Goal: Task Accomplishment & Management: Manage account settings

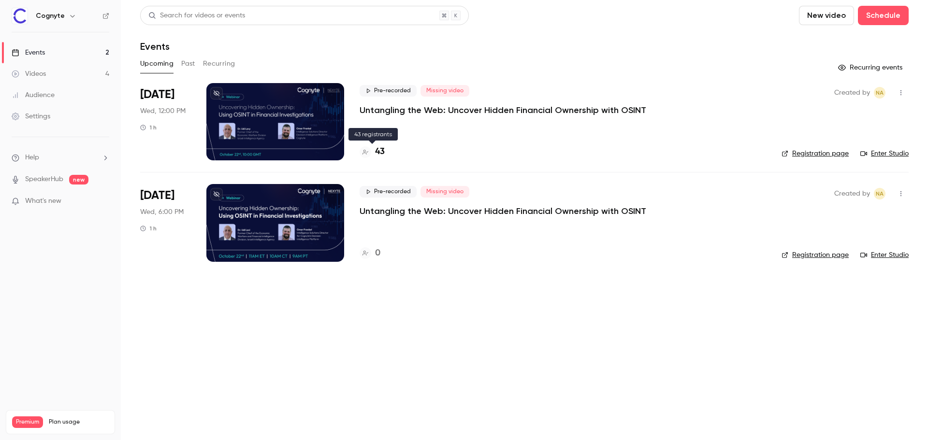
drag, startPoint x: 0, startPoint y: 0, endPoint x: 380, endPoint y: 154, distance: 409.8
click at [380, 154] on h4 "43" at bounding box center [380, 151] width 10 height 13
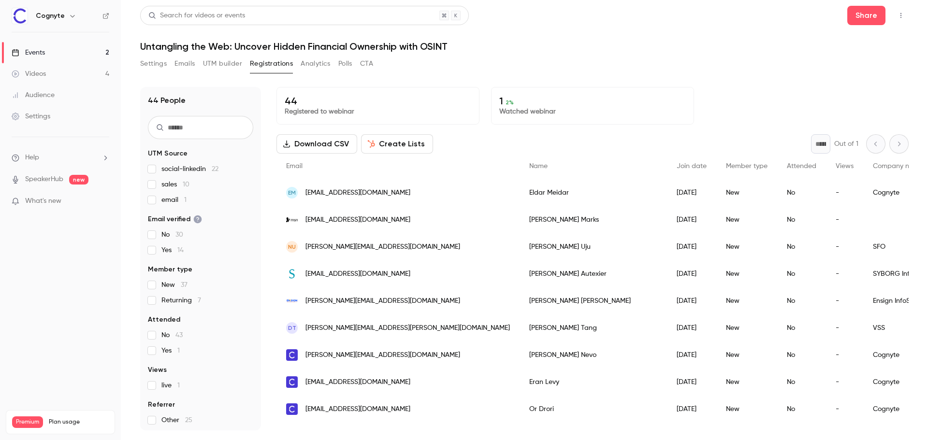
click at [78, 51] on link "Events 2" at bounding box center [60, 52] width 121 height 21
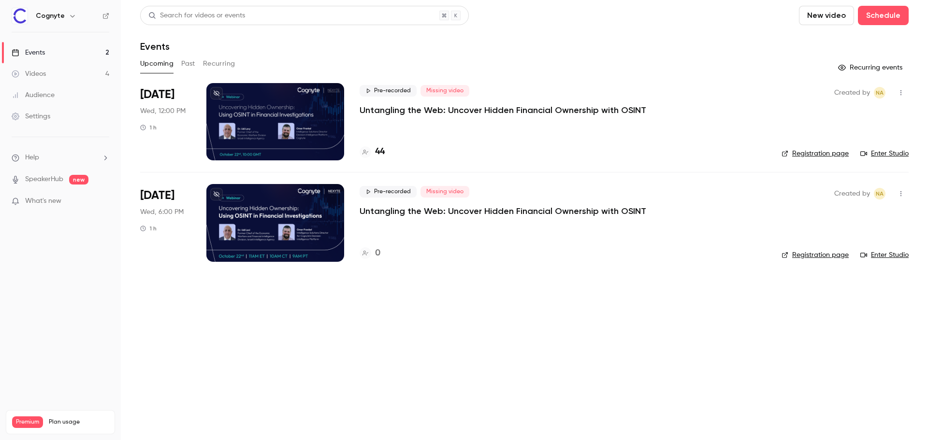
click at [243, 208] on div at bounding box center [275, 222] width 138 height 77
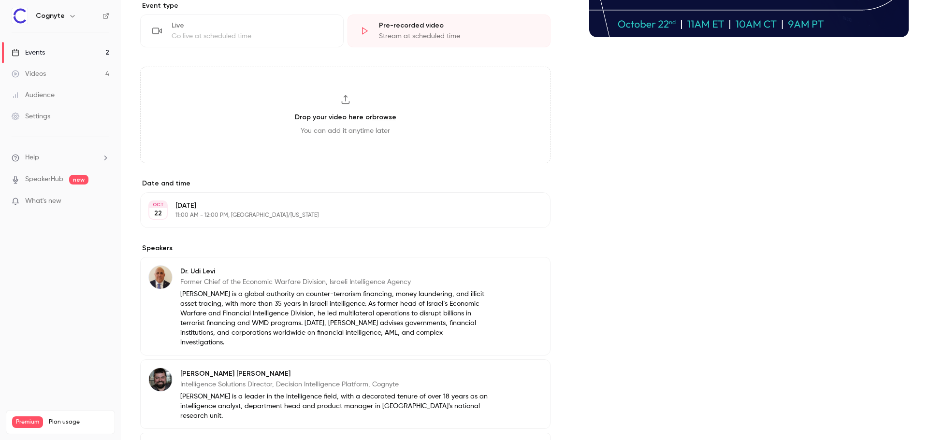
scroll to position [315, 0]
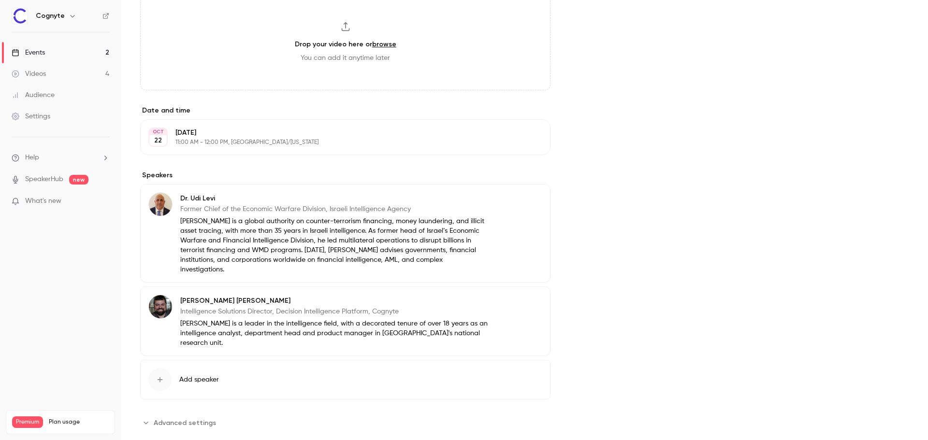
click at [182, 418] on span "Advanced settings" at bounding box center [185, 423] width 62 height 10
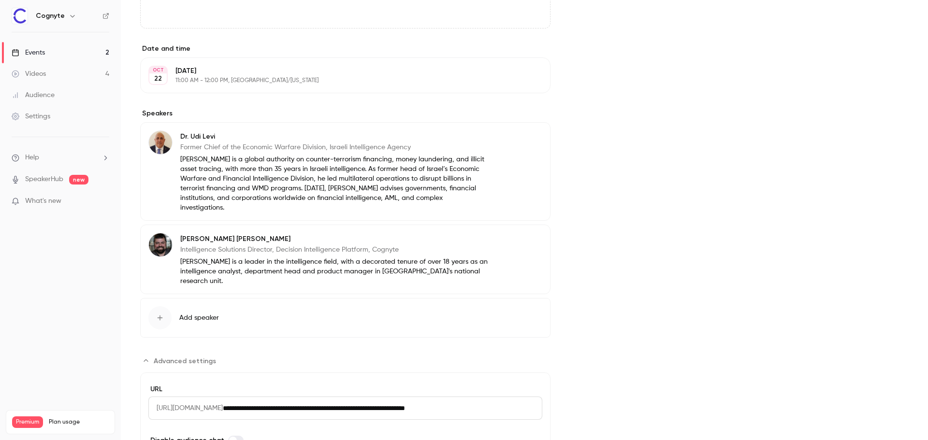
scroll to position [423, 0]
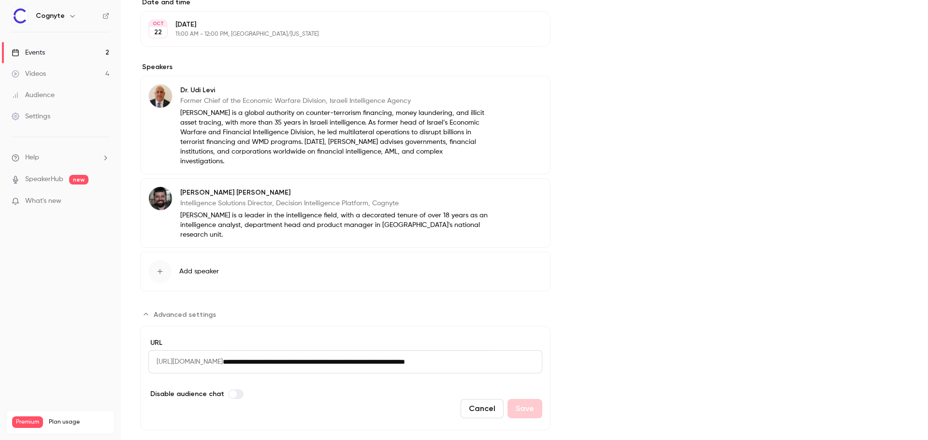
click at [180, 310] on span "Advanced settings" at bounding box center [185, 315] width 62 height 10
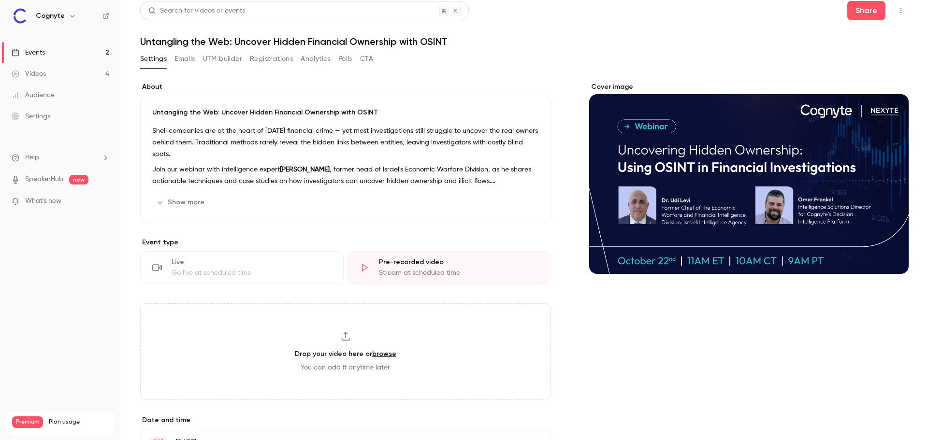
scroll to position [0, 0]
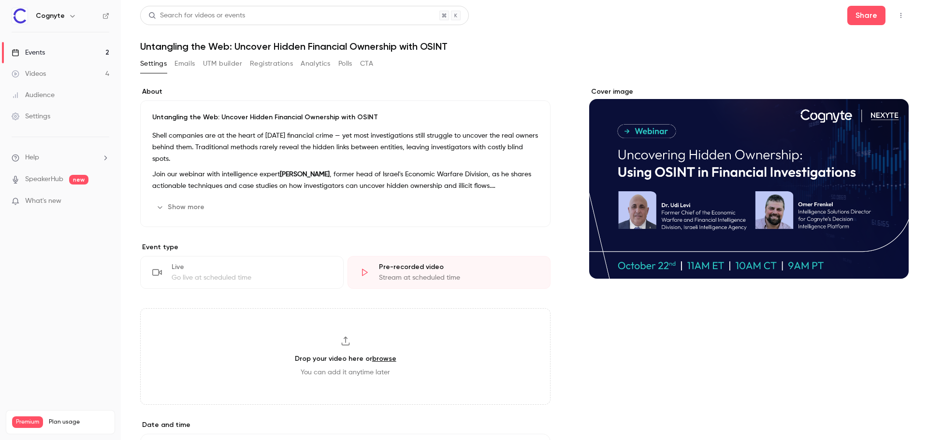
click at [187, 61] on button "Emails" at bounding box center [184, 63] width 20 height 15
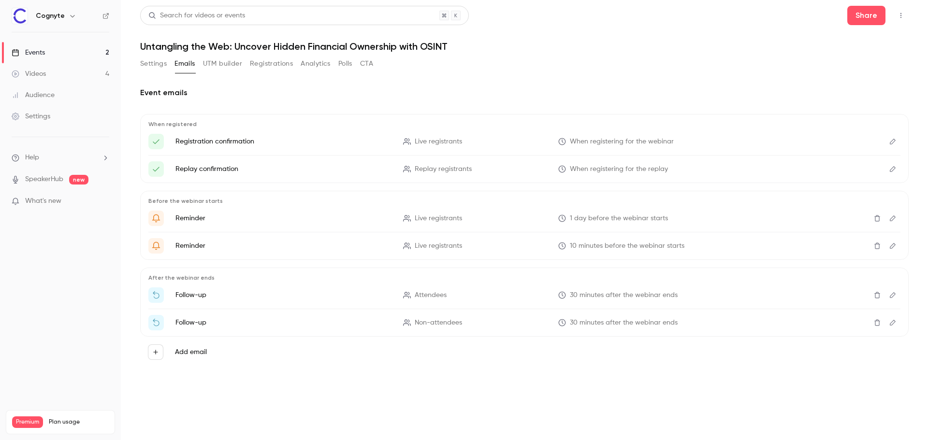
click at [210, 65] on button "UTM builder" at bounding box center [222, 63] width 39 height 15
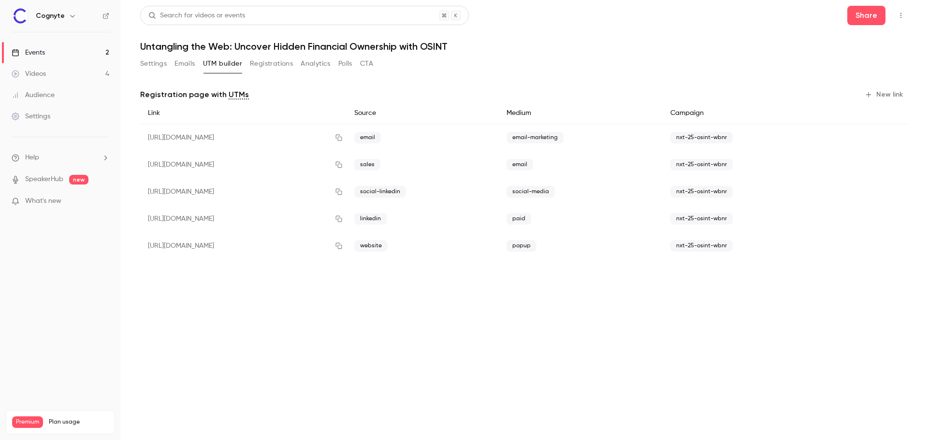
click at [271, 63] on button "Registrations" at bounding box center [271, 63] width 43 height 15
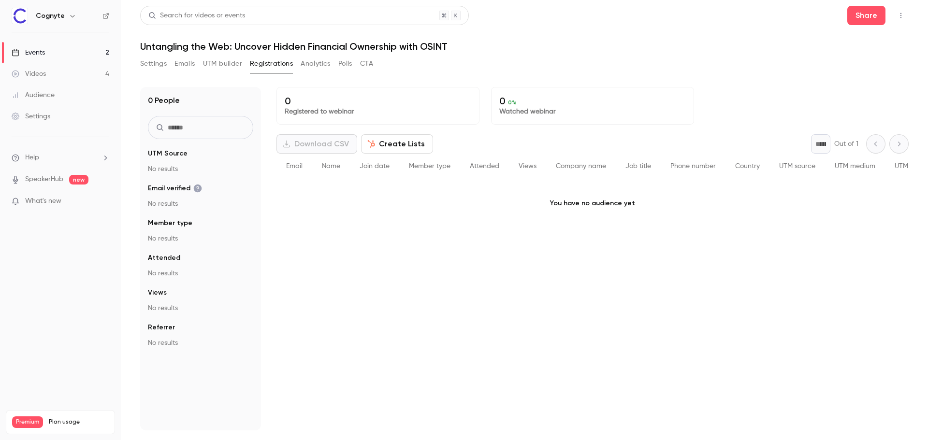
click at [218, 66] on button "UTM builder" at bounding box center [222, 63] width 39 height 15
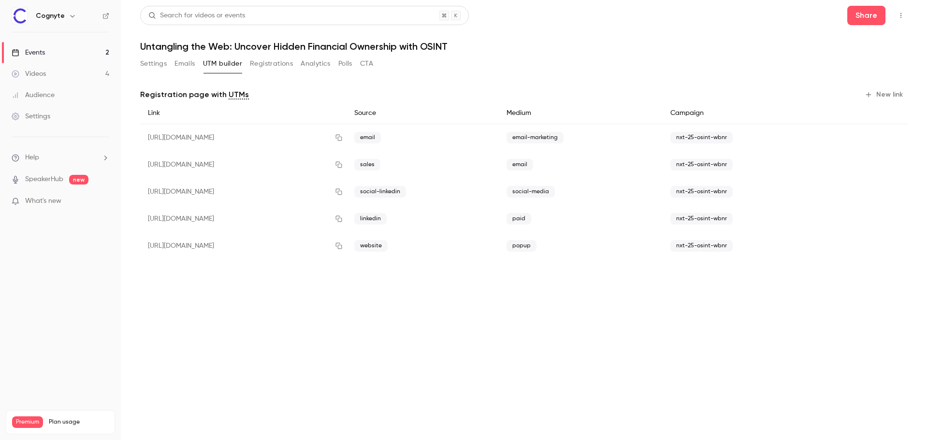
click at [170, 67] on div "Settings Emails UTM builder Registrations Analytics Polls CTA" at bounding box center [256, 63] width 233 height 15
click at [152, 67] on button "Settings" at bounding box center [153, 63] width 27 height 15
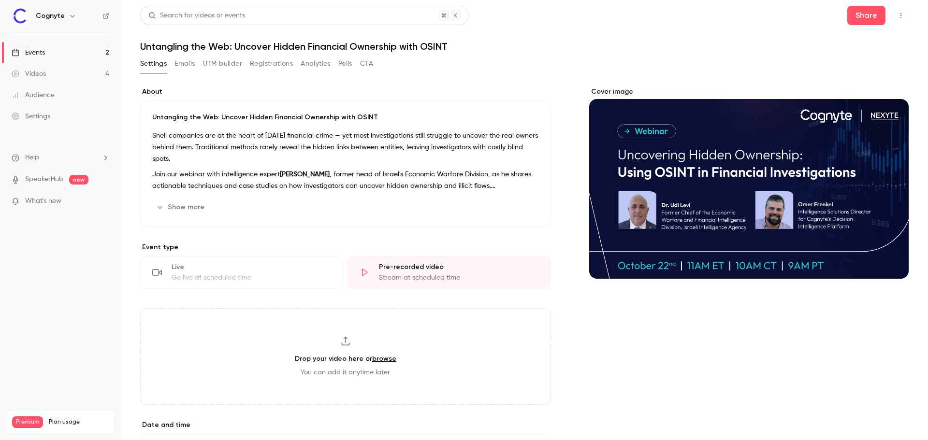
click at [275, 63] on button "Registrations" at bounding box center [271, 63] width 43 height 15
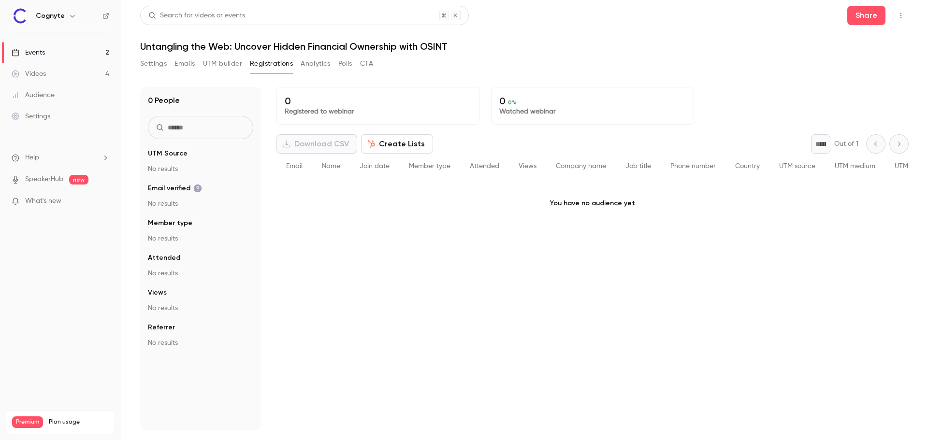
click at [383, 44] on h1 "Untangling the Web: Uncover Hidden Financial Ownership with OSINT" at bounding box center [524, 47] width 769 height 12
click at [425, 45] on h1 "Untangling the Web: Uncover Hidden Financial Ownership with OSINT" at bounding box center [524, 47] width 769 height 12
click at [76, 52] on link "Events 2" at bounding box center [60, 52] width 121 height 21
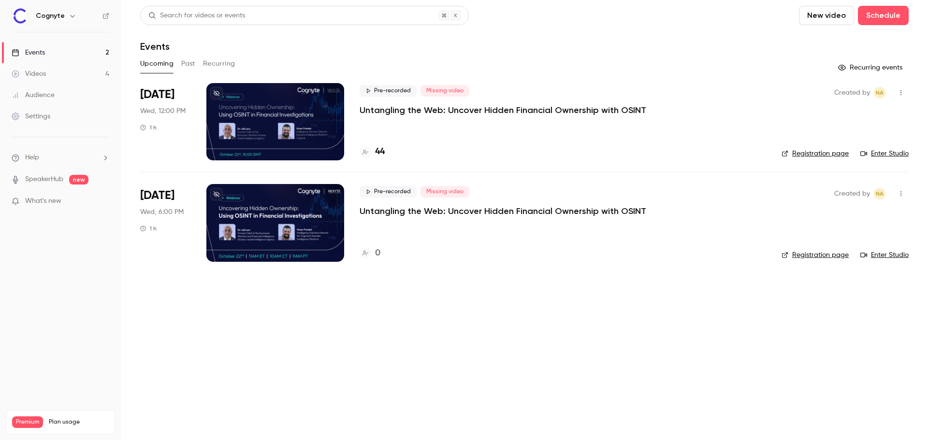
click at [238, 126] on div at bounding box center [275, 121] width 138 height 77
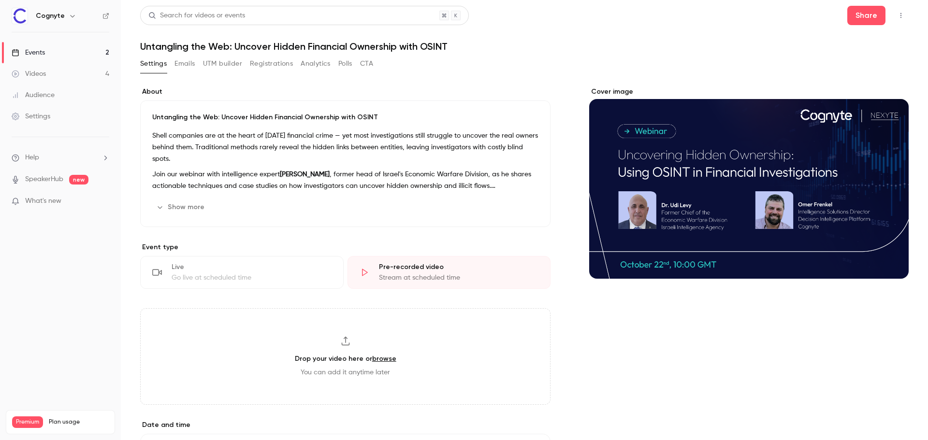
click at [257, 67] on button "Registrations" at bounding box center [271, 63] width 43 height 15
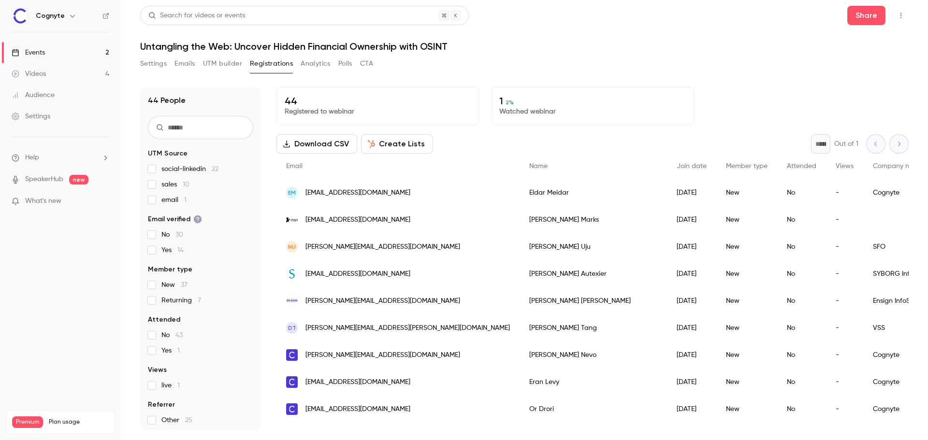
click at [184, 125] on input "text" at bounding box center [200, 127] width 105 height 23
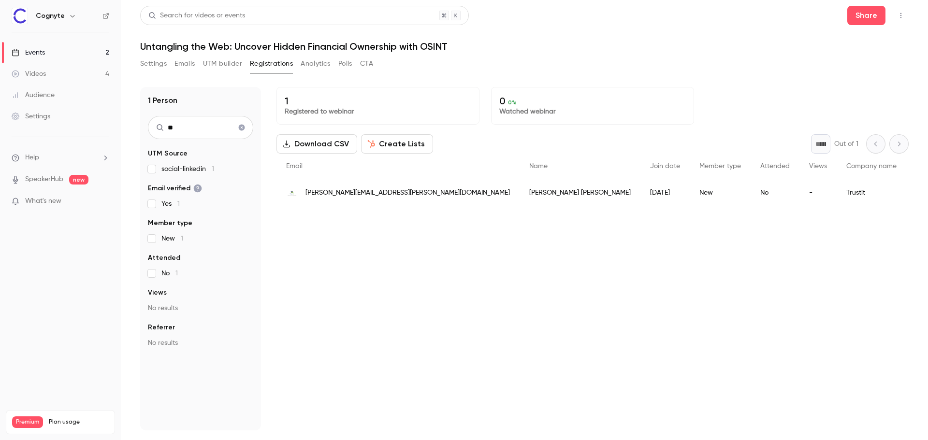
type input "**"
click at [243, 126] on icon "Clear search" at bounding box center [242, 128] width 6 height 6
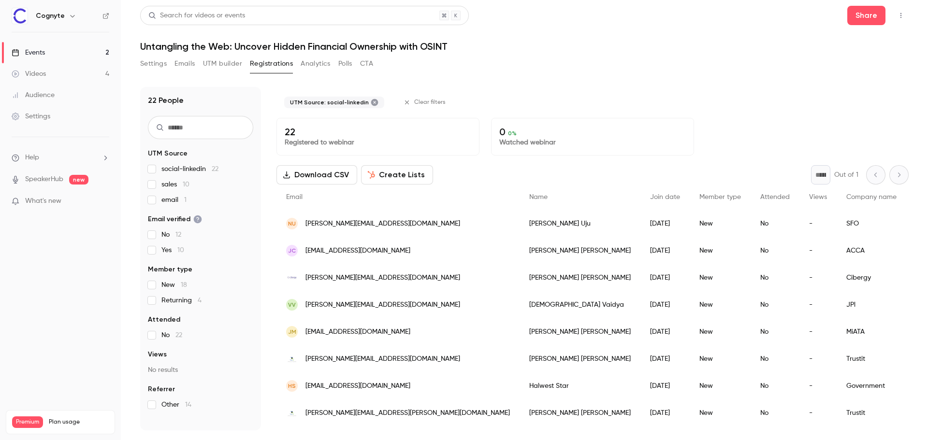
click at [212, 131] on input "text" at bounding box center [200, 127] width 105 height 23
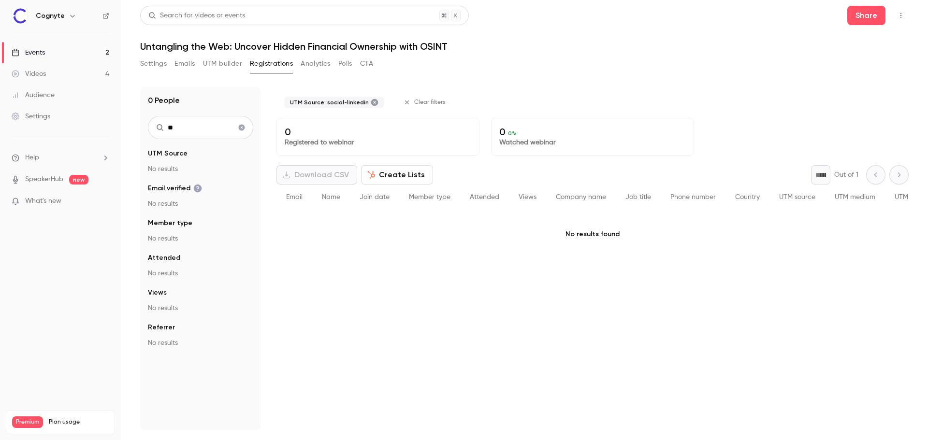
type input "**"
click at [240, 129] on icon "Clear search" at bounding box center [242, 128] width 6 height 6
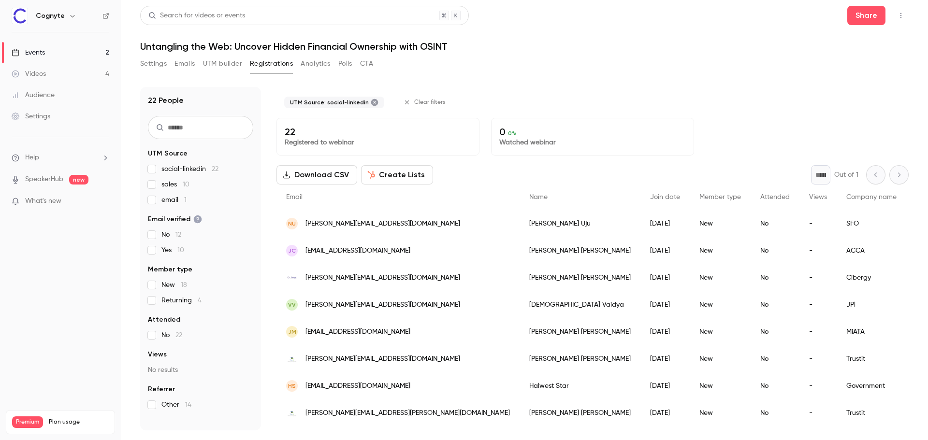
click at [156, 168] on label "social-linkedin 22" at bounding box center [200, 169] width 105 height 10
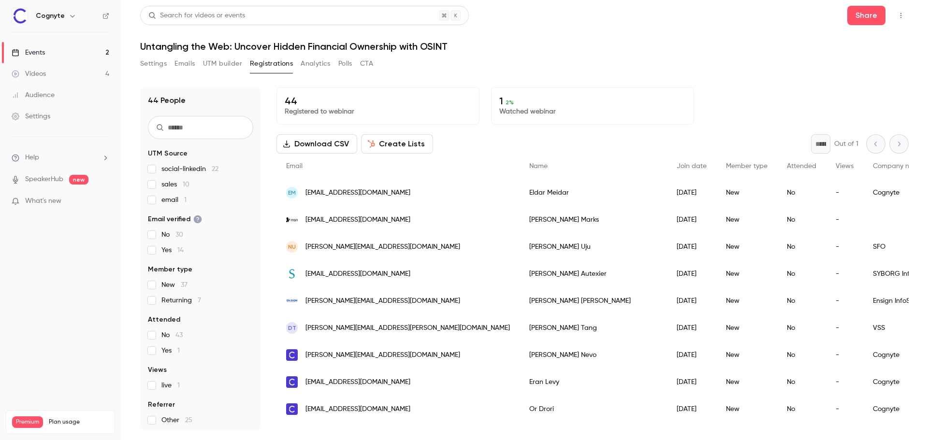
click at [190, 127] on input "text" at bounding box center [200, 127] width 105 height 23
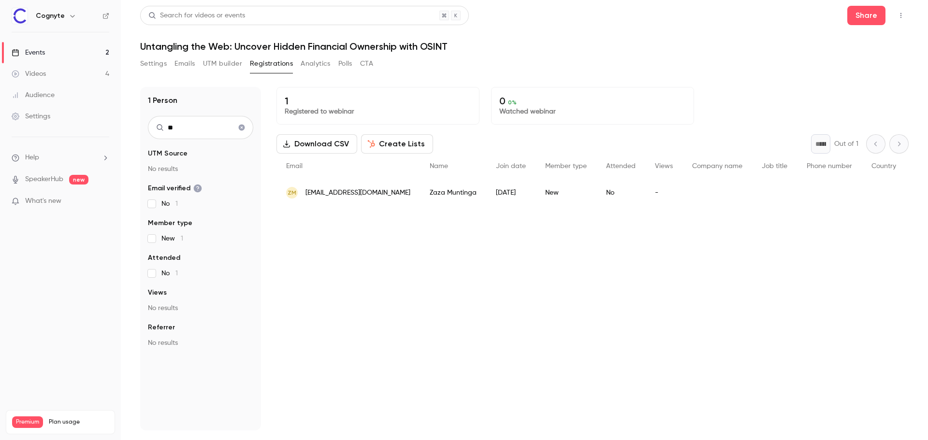
type input "**"
click at [243, 129] on icon "Clear search" at bounding box center [242, 128] width 6 height 6
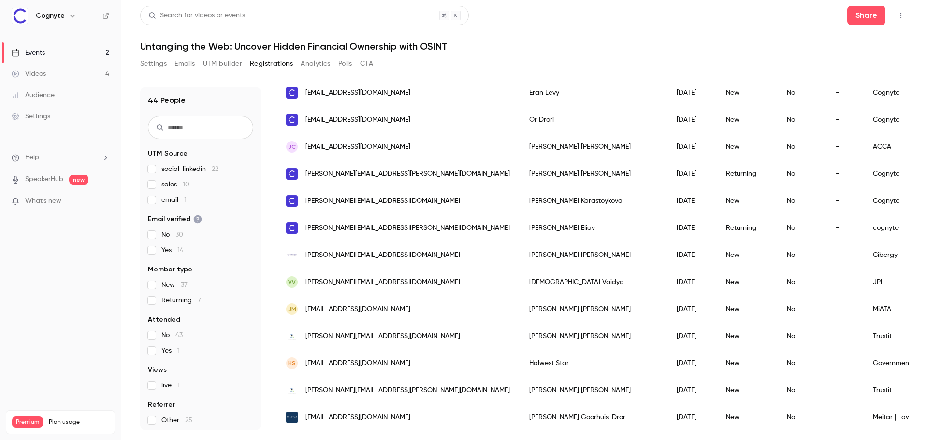
scroll to position [290, 0]
click at [181, 126] on input "text" at bounding box center [200, 127] width 105 height 23
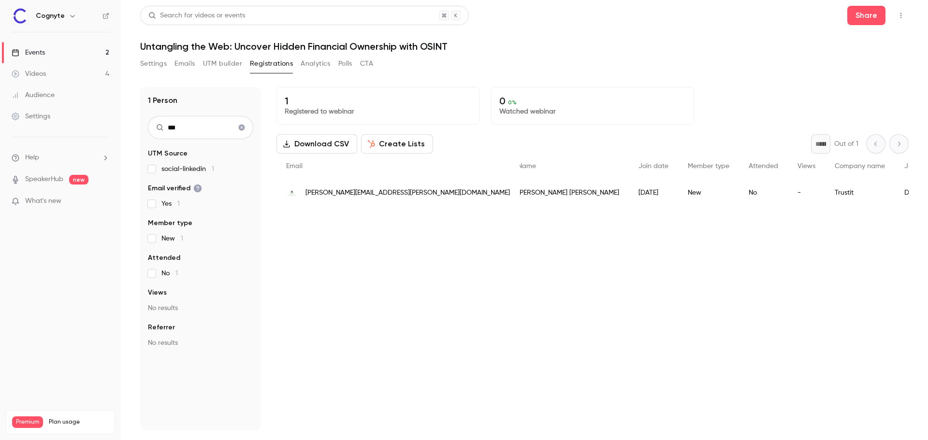
scroll to position [0, 0]
type input "***"
drag, startPoint x: 667, startPoint y: 193, endPoint x: 678, endPoint y: 193, distance: 11.1
click at [678, 193] on div "[PERSON_NAME][EMAIL_ADDRESS][PERSON_NAME][DOMAIN_NAME] [PERSON_NAME] [DATE] New…" at bounding box center [547, 192] width 1167 height 27
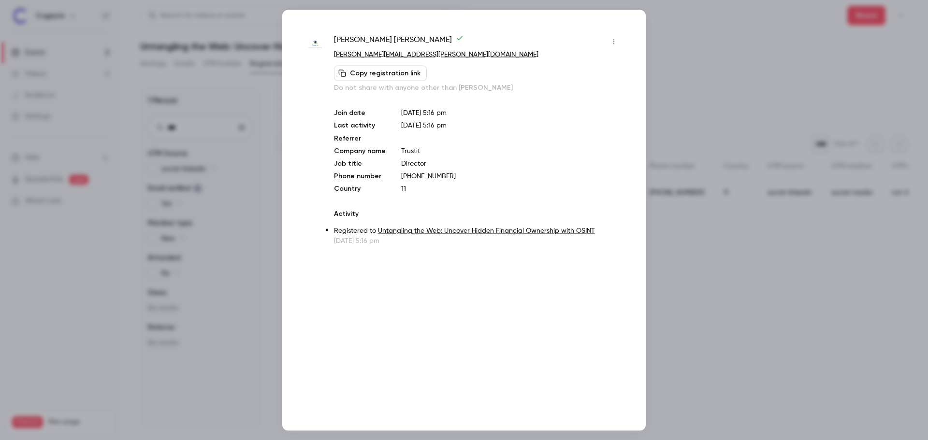
click at [687, 282] on div at bounding box center [464, 220] width 928 height 440
